Goal: Navigation & Orientation: Go to known website

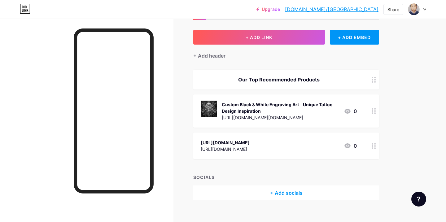
scroll to position [28, 0]
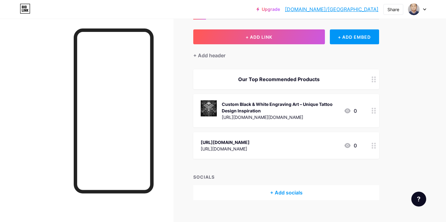
click at [348, 110] on icon at bounding box center [347, 110] width 6 height 5
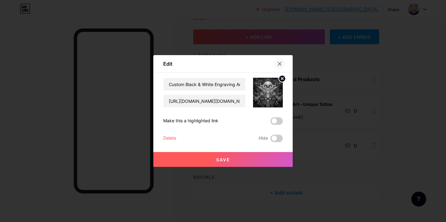
click at [281, 63] on icon at bounding box center [279, 63] width 5 height 5
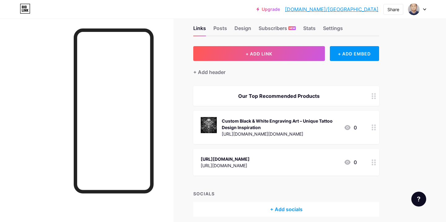
scroll to position [0, 0]
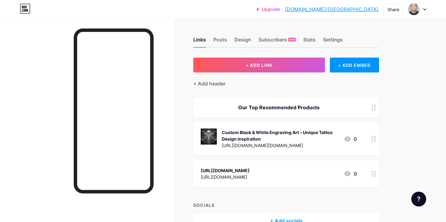
click at [361, 9] on link "[DOMAIN_NAME]/[GEOGRAPHIC_DATA]" at bounding box center [331, 9] width 93 height 7
click at [363, 10] on link "[DOMAIN_NAME]/[GEOGRAPHIC_DATA]" at bounding box center [331, 9] width 93 height 7
click at [358, 10] on link "[DOMAIN_NAME]/[GEOGRAPHIC_DATA]" at bounding box center [331, 9] width 93 height 7
